Goal: Understand process/instructions: Learn about a topic

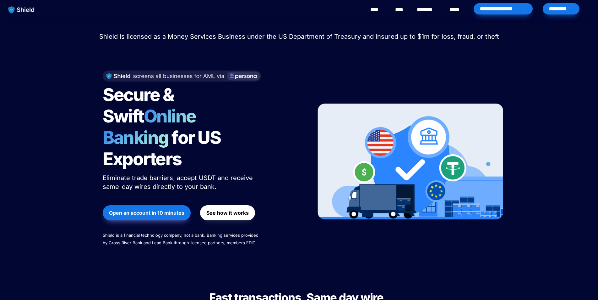
click at [225, 209] on strong "See how it works" at bounding box center [228, 212] width 42 height 6
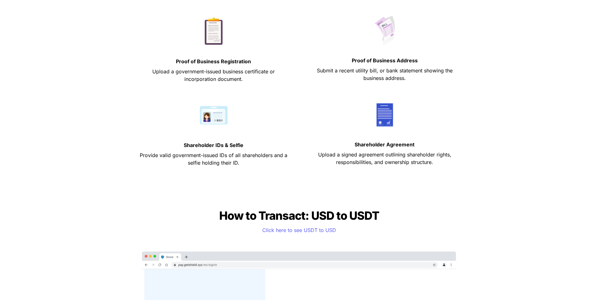
scroll to position [346, 0]
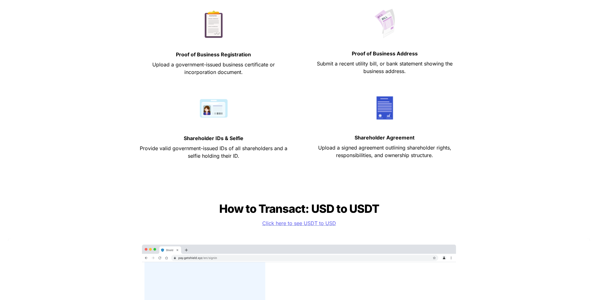
click at [319, 224] on span "Click here to see USDT to USD" at bounding box center [299, 223] width 74 height 6
